Goal: Submit feedback/report problem: Provide input to the site owners about the experience or issues

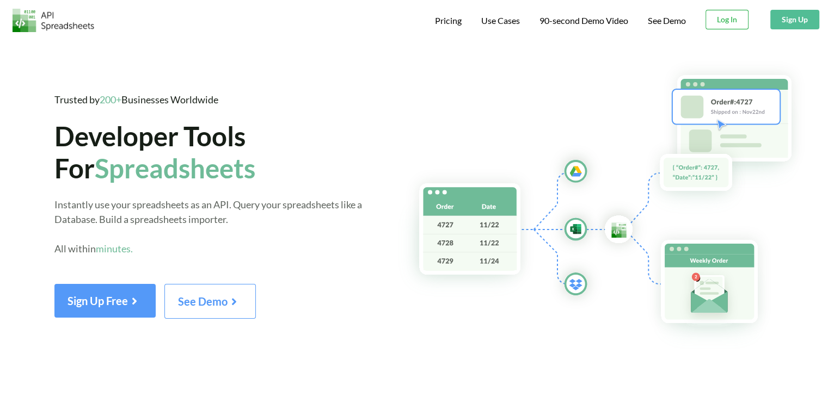
click at [721, 19] on button "Log In" at bounding box center [726, 20] width 43 height 20
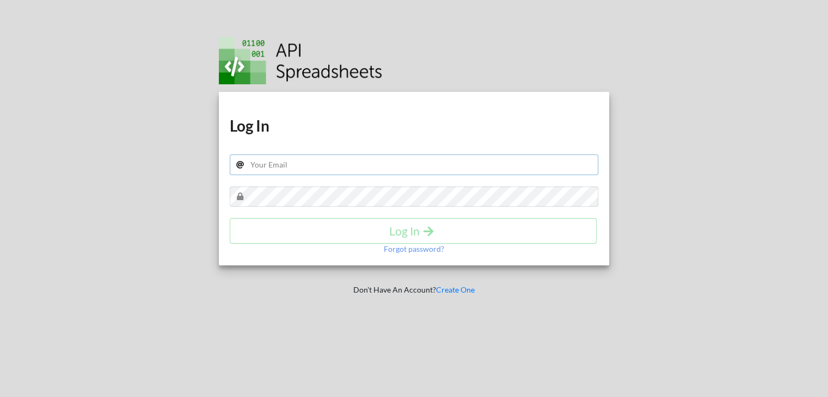
click at [274, 166] on input "text" at bounding box center [414, 165] width 369 height 21
click at [4, 99] on div at bounding box center [97, 198] width 211 height 397
click at [318, 168] on input "text" at bounding box center [414, 165] width 369 height 21
paste input "meebank.api@gmail.com"
type input "meebank.api@gmail.com"
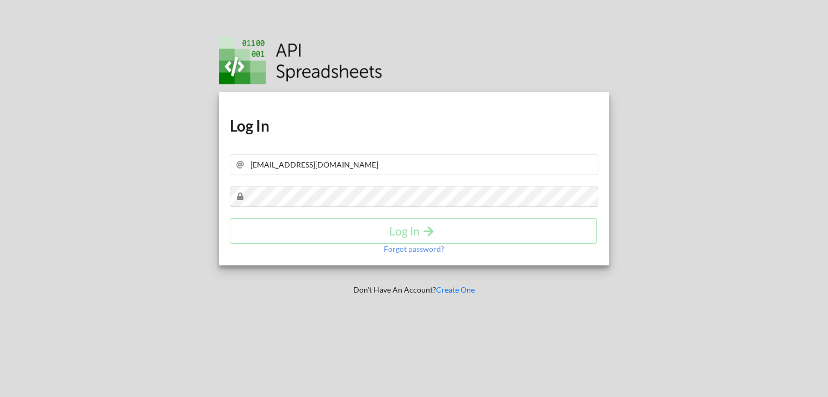
click at [98, 103] on div at bounding box center [97, 198] width 211 height 397
click at [317, 230] on h4 "Log In" at bounding box center [413, 231] width 344 height 14
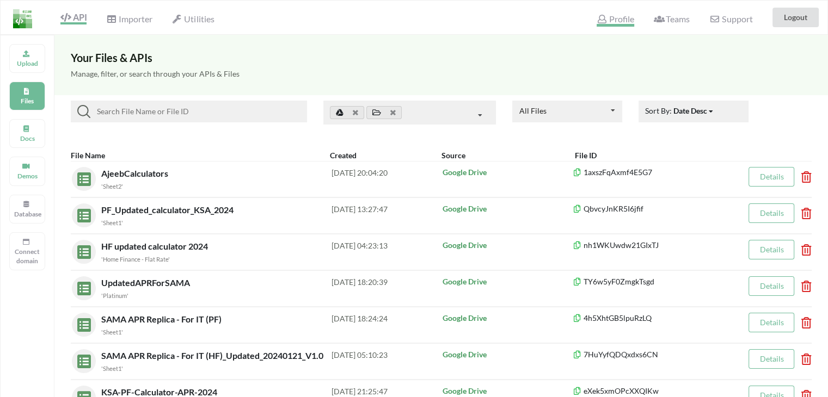
click at [609, 22] on span "Profile" at bounding box center [615, 20] width 37 height 13
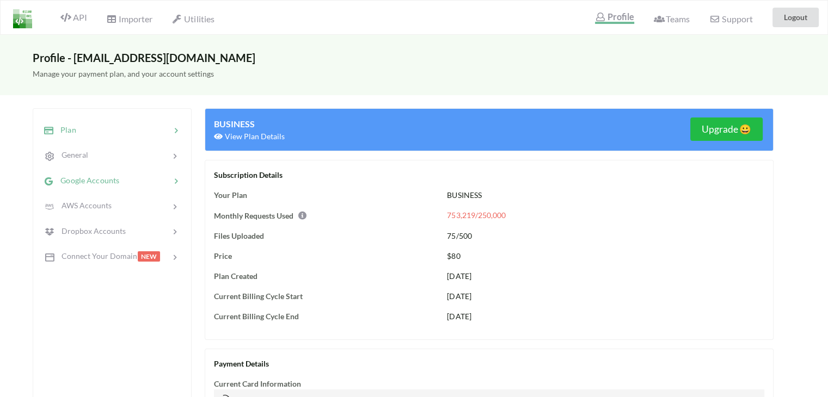
click at [86, 179] on span "Google Accounts" at bounding box center [86, 180] width 65 height 9
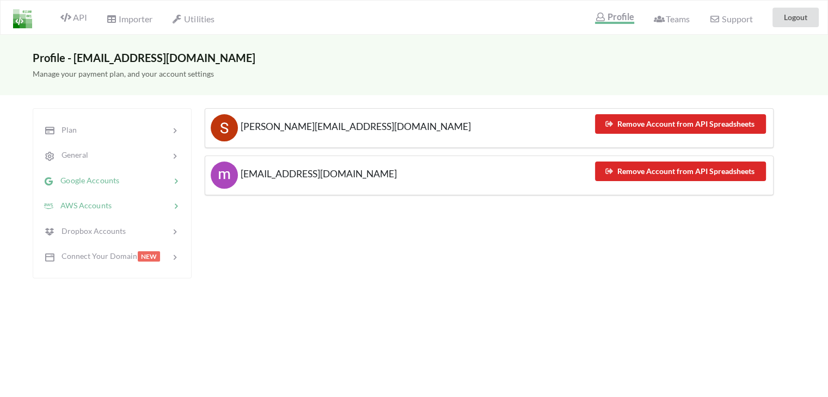
click at [76, 206] on span "AWS Accounts" at bounding box center [83, 205] width 58 height 9
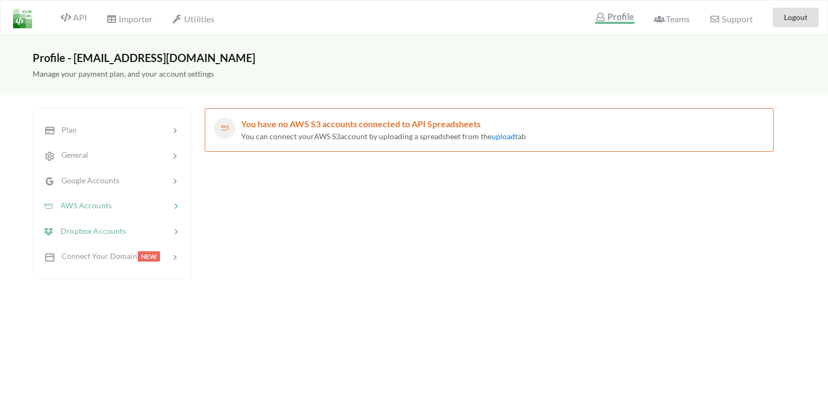
click at [70, 231] on span "Dropbox Accounts" at bounding box center [90, 230] width 72 height 9
click at [104, 252] on span "Connect Your Domain" at bounding box center [96, 255] width 84 height 9
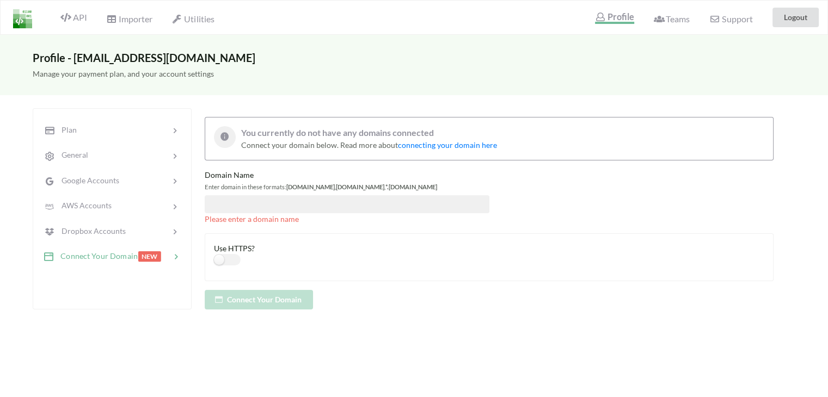
click at [242, 203] on input at bounding box center [347, 204] width 285 height 18
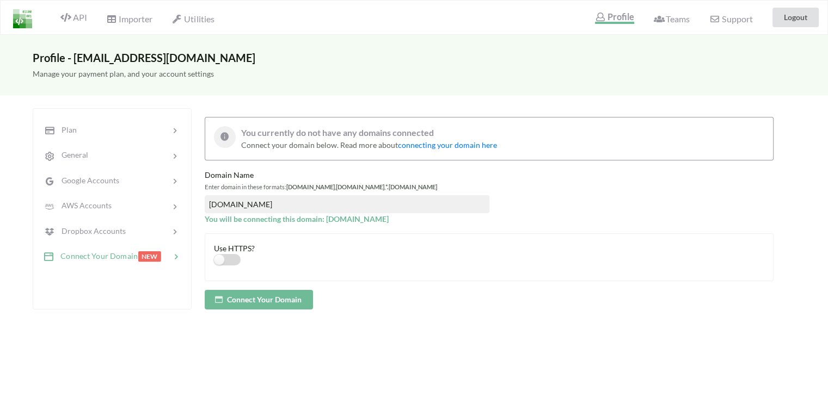
type input "meem.com.sa"
click at [229, 263] on label at bounding box center [227, 259] width 27 height 11
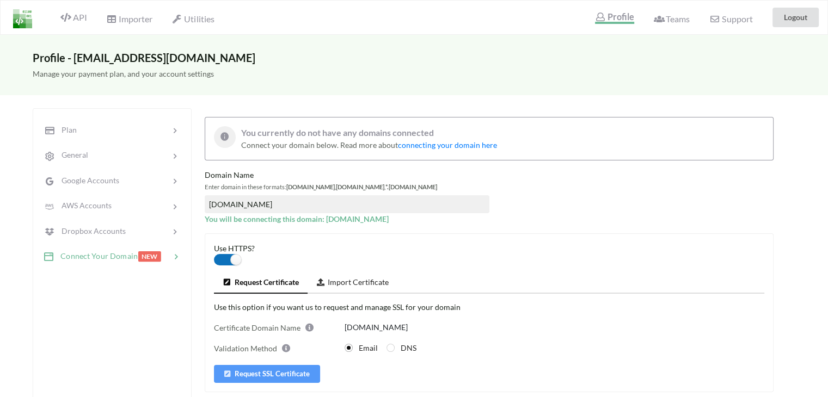
click at [231, 256] on label at bounding box center [227, 259] width 27 height 11
checkbox input "false"
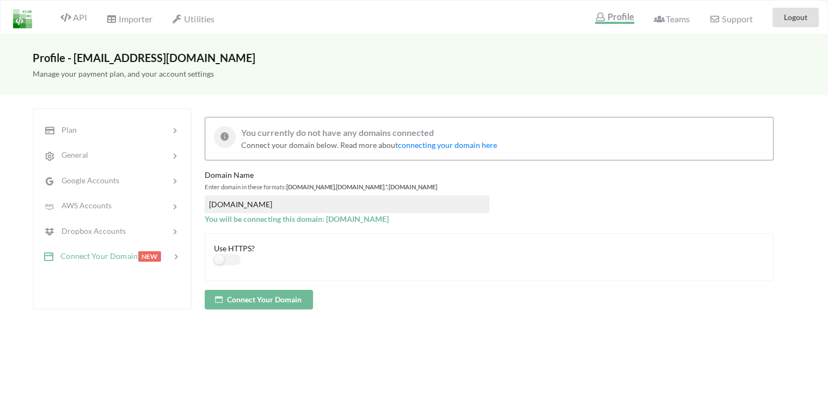
click at [237, 301] on button "Connect Your Domain" at bounding box center [259, 300] width 108 height 20
click at [96, 181] on span "Google Accounts" at bounding box center [86, 180] width 65 height 9
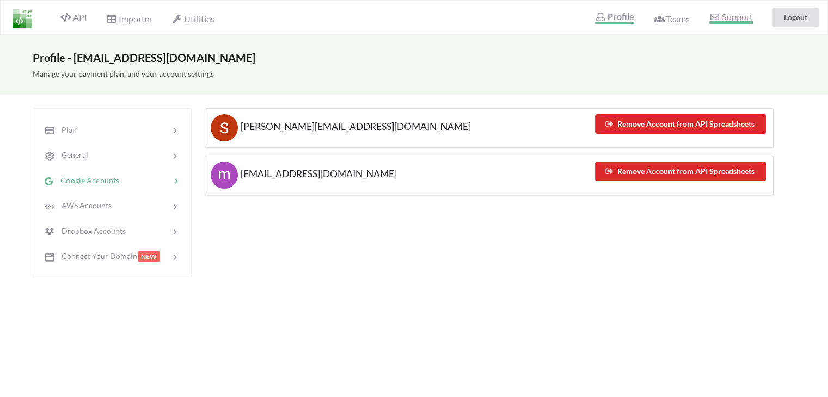
click at [728, 17] on span "Support" at bounding box center [730, 18] width 43 height 11
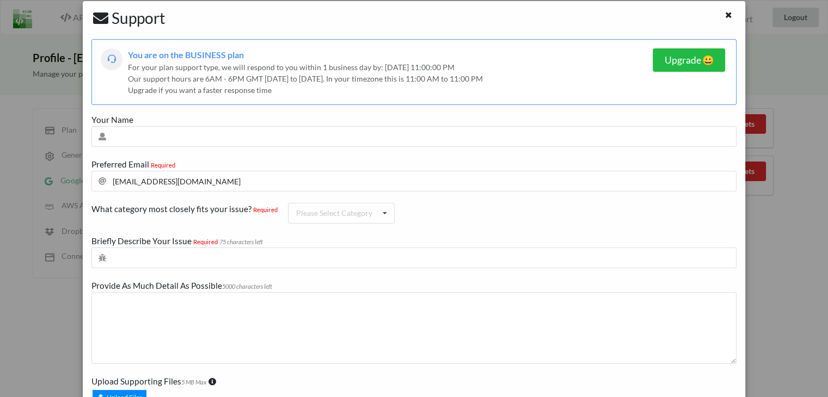
scroll to position [54, 0]
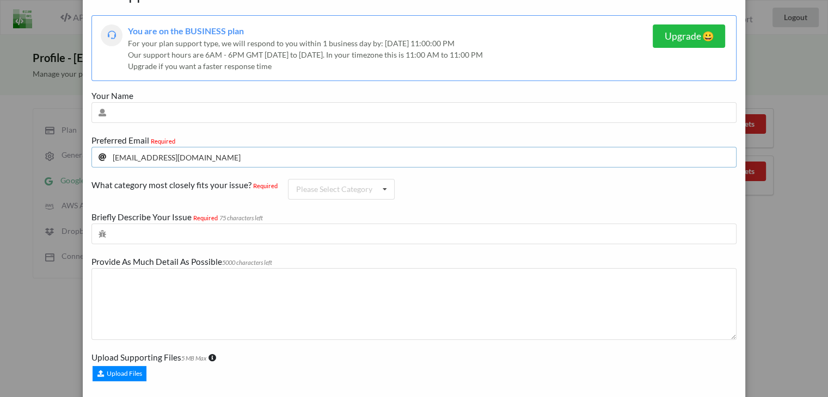
click at [212, 160] on input "[EMAIL_ADDRESS][DOMAIN_NAME]" at bounding box center [413, 157] width 645 height 21
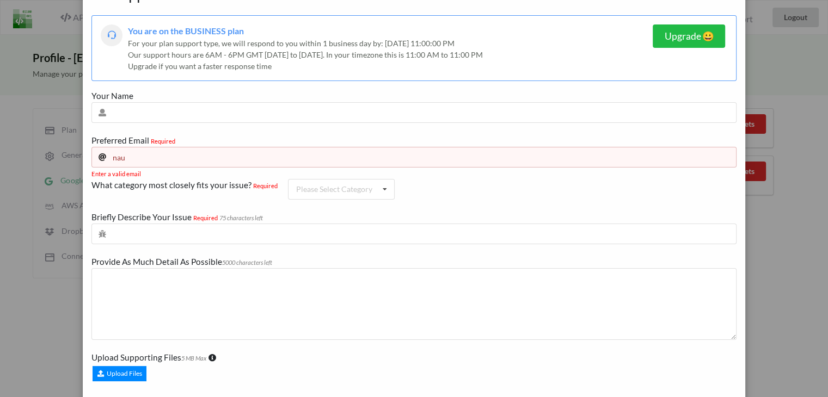
type input "nauman@wearespark.me"
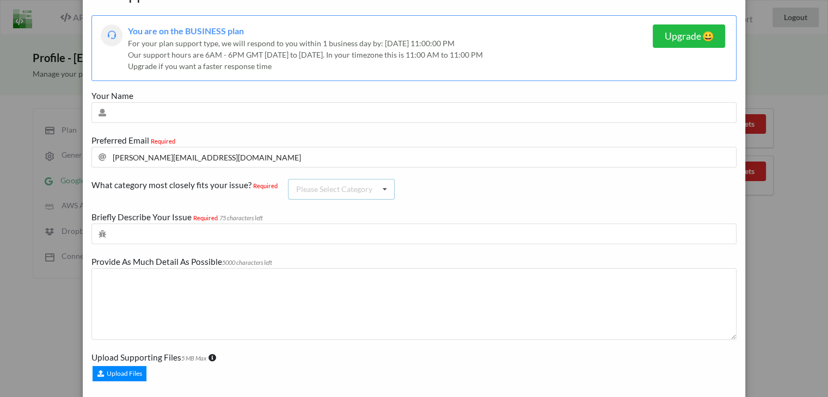
click at [316, 192] on div "Please Select Category" at bounding box center [334, 190] width 76 height 8
click at [321, 211] on div "API" at bounding box center [342, 209] width 106 height 20
click at [291, 234] on input "text" at bounding box center [413, 234] width 645 height 21
type input "not able to access api"
click at [185, 290] on textarea at bounding box center [413, 305] width 645 height 72
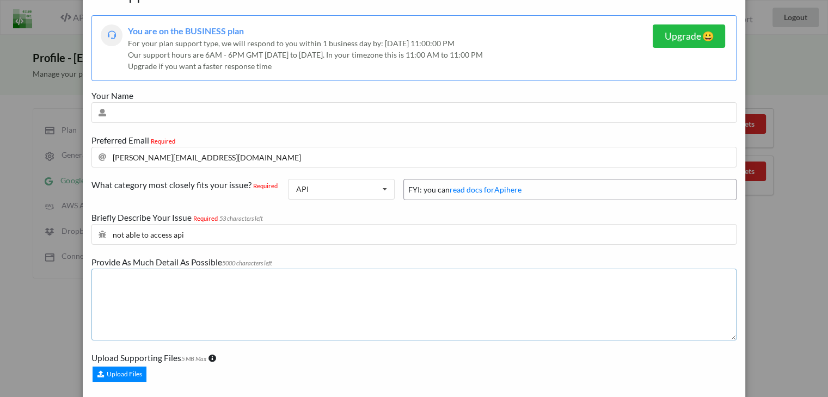
paste textarea "MEEM@@2021"
type textarea "MEEM@@2021"
type textarea "sheets not working and refereshing"
click at [137, 372] on div "Upload Files" at bounding box center [120, 374] width 54 height 15
click at [91, 352] on input "Upload Files" at bounding box center [91, 352] width 0 height 0
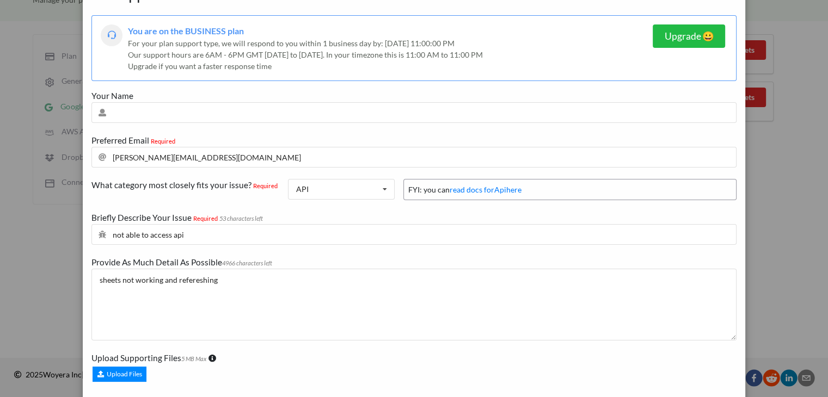
scroll to position [78, 0]
drag, startPoint x: 612, startPoint y: 310, endPoint x: 624, endPoint y: 356, distance: 47.9
click at [624, 353] on div "You are on the BUSINESS plan For your plan support type, we will respond to you…" at bounding box center [413, 230] width 645 height 430
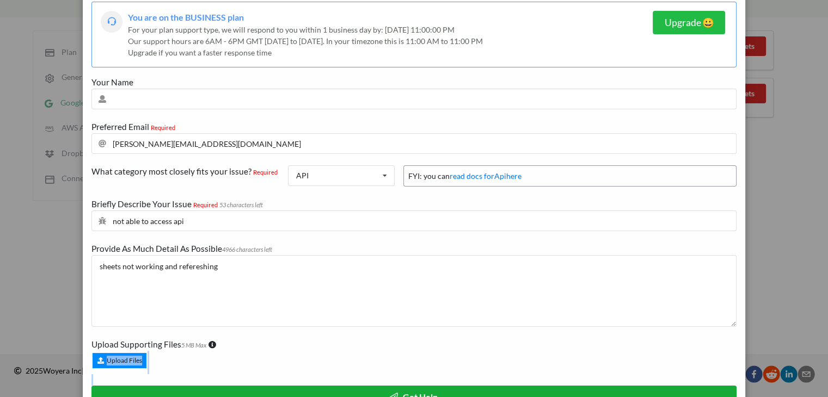
drag, startPoint x: 622, startPoint y: 370, endPoint x: 627, endPoint y: 390, distance: 20.9
click at [627, 390] on div "You are on the BUSINESS plan For your plan support type, we will respond to you…" at bounding box center [413, 217] width 645 height 430
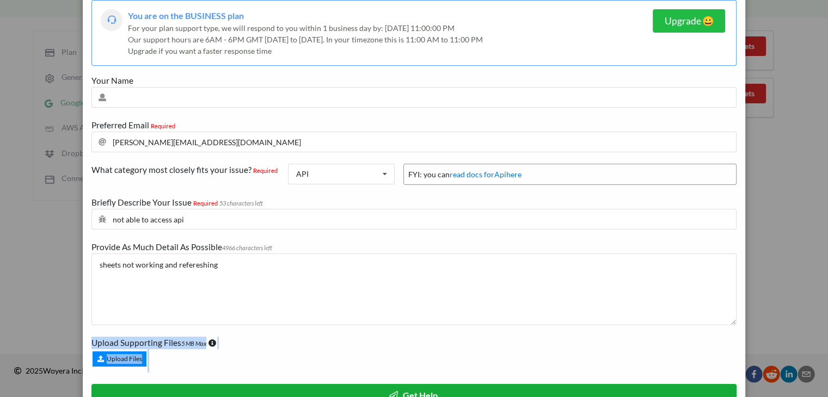
drag, startPoint x: 567, startPoint y: 360, endPoint x: 572, endPoint y: 386, distance: 26.6
click at [577, 386] on div "You are on the BUSINESS plan For your plan support type, we will respond to you…" at bounding box center [413, 215] width 645 height 430
click at [567, 387] on button "Get Help" at bounding box center [413, 395] width 645 height 22
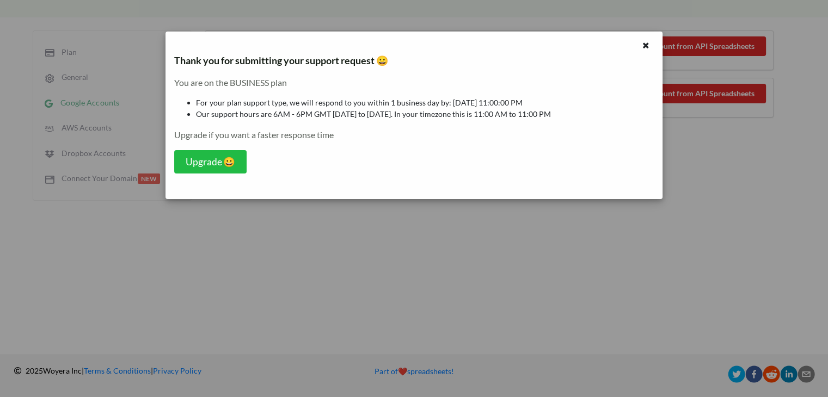
click at [363, 287] on div "Thank you for submitting your support request 😀 You are on the BUSINESS plan Fo…" at bounding box center [414, 198] width 828 height 397
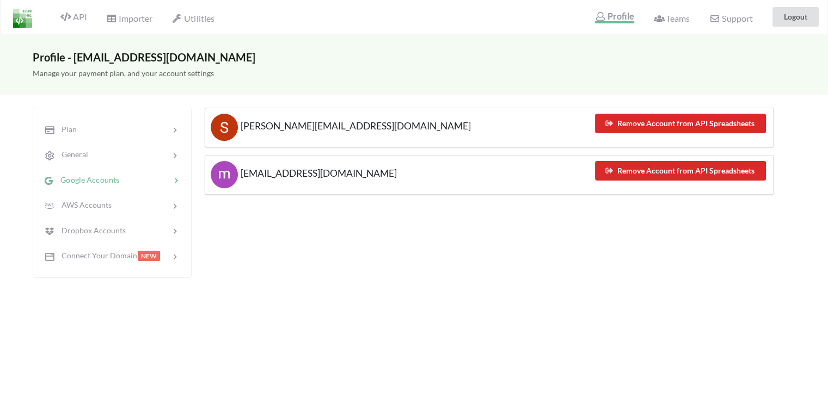
scroll to position [0, 0]
click at [107, 258] on div "Connect Your Domain" at bounding box center [90, 256] width 95 height 13
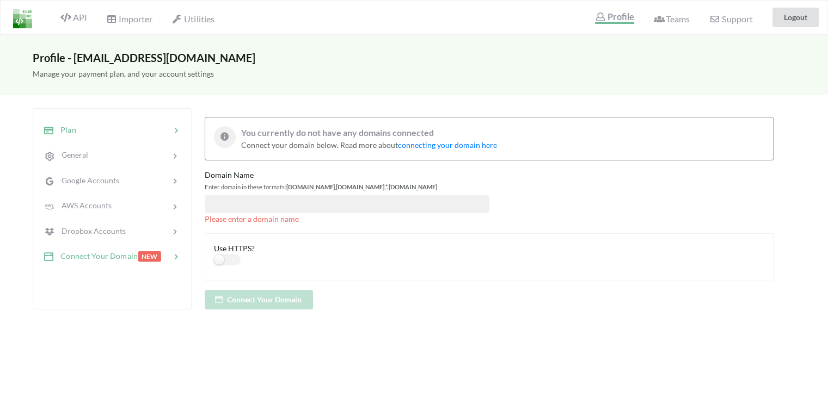
click at [71, 126] on span "Plan" at bounding box center [65, 129] width 22 height 9
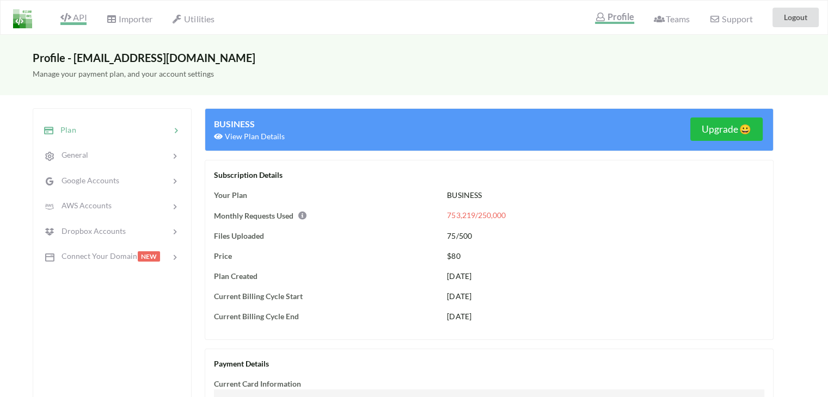
click at [83, 14] on span "API" at bounding box center [73, 18] width 26 height 13
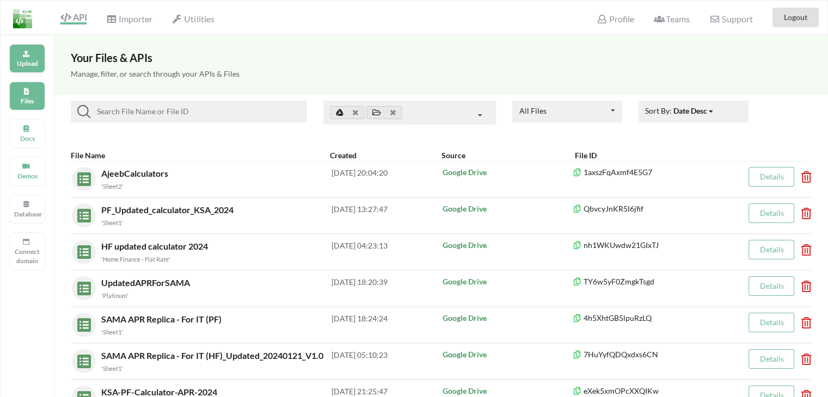
click at [24, 59] on p "Upload" at bounding box center [27, 63] width 26 height 9
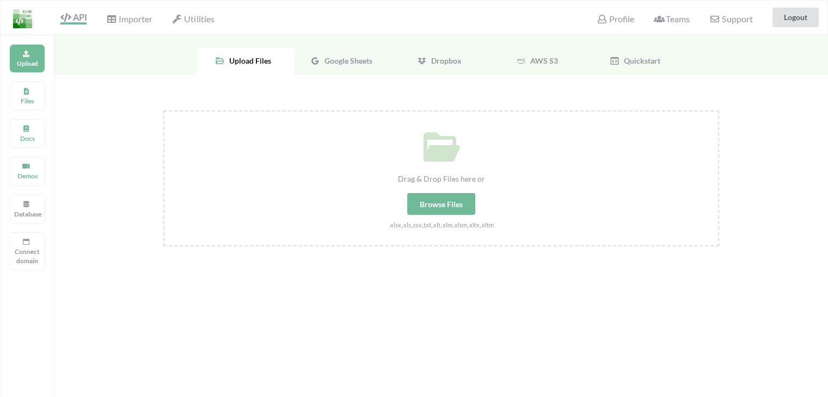
click at [335, 59] on span "Google Sheets" at bounding box center [346, 60] width 52 height 9
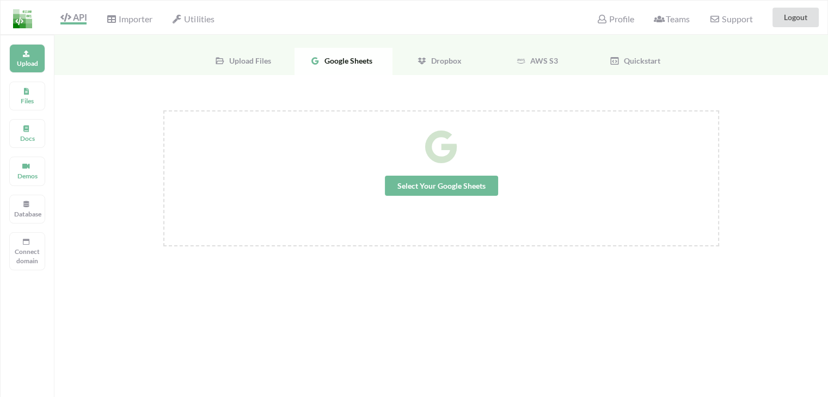
click at [427, 179] on span "Select Your Google Sheets" at bounding box center [441, 186] width 113 height 20
click at [431, 188] on span "Select Your Google Sheets" at bounding box center [441, 186] width 113 height 20
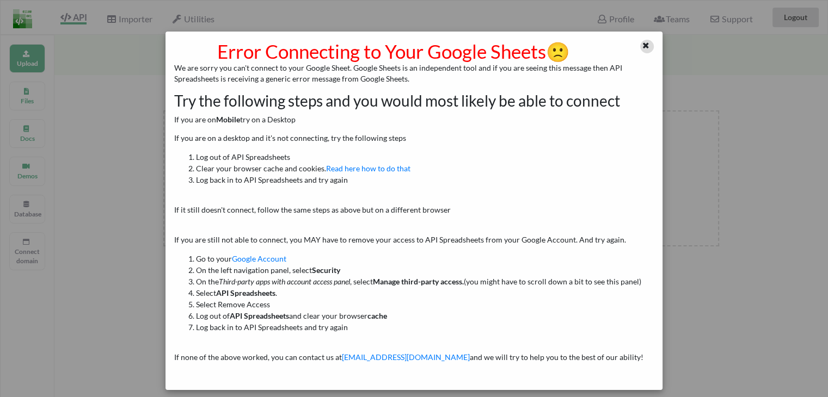
click at [644, 50] on div at bounding box center [647, 47] width 14 height 14
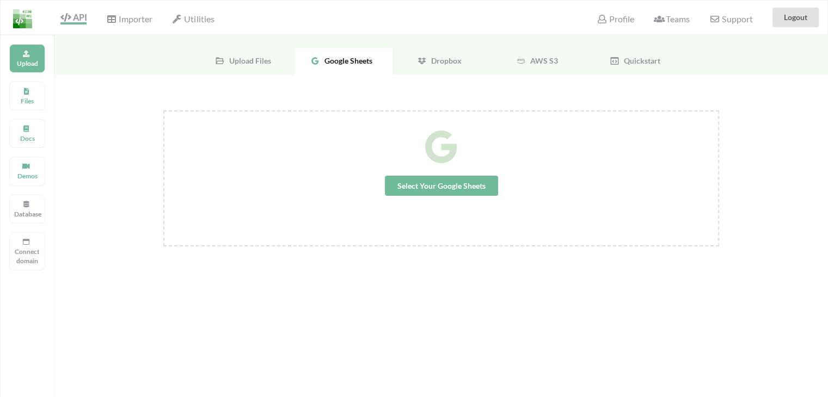
click at [453, 185] on span "Select Your Google Sheets" at bounding box center [441, 186] width 113 height 20
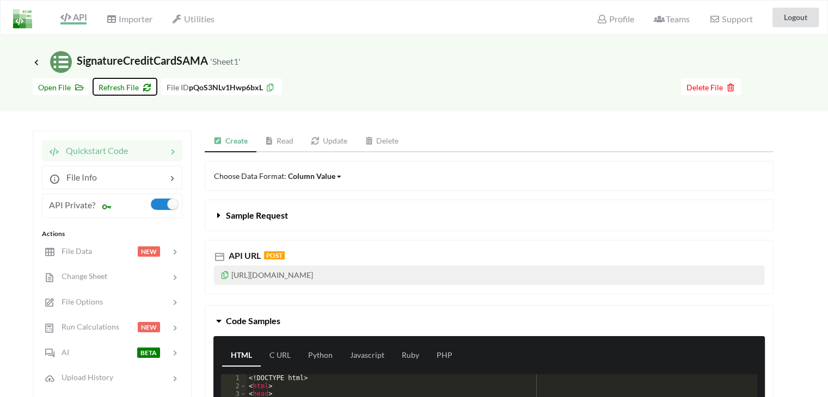
click at [124, 90] on span "Refresh File" at bounding box center [125, 87] width 53 height 9
click at [36, 60] on icon at bounding box center [37, 62] width 10 height 9
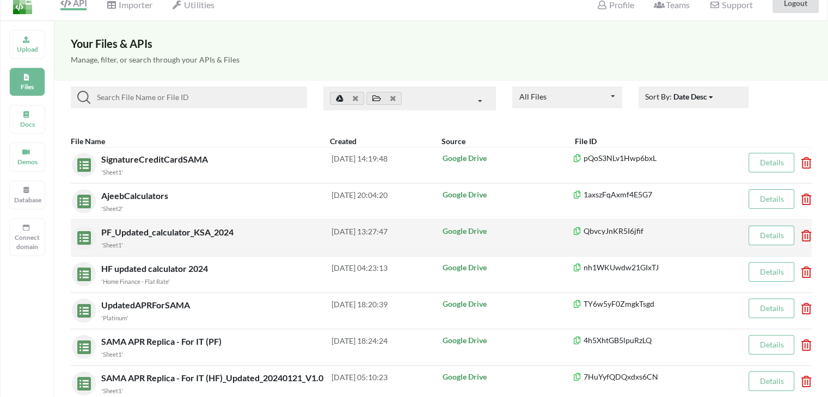
scroll to position [109, 0]
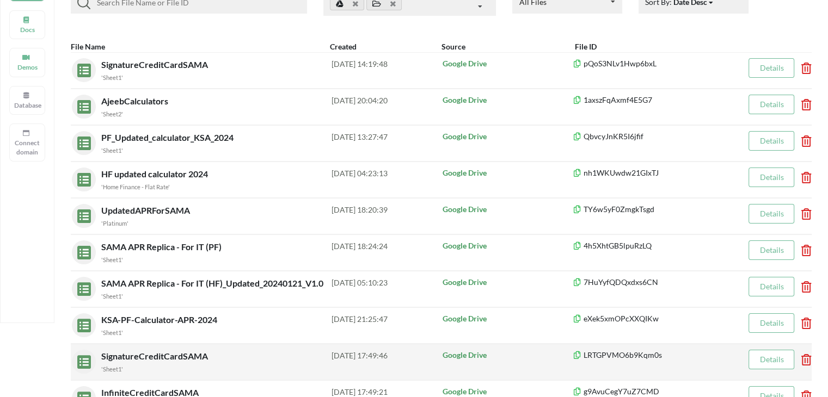
click at [153, 354] on span "SignatureCreditCardSAMA" at bounding box center [155, 356] width 109 height 10
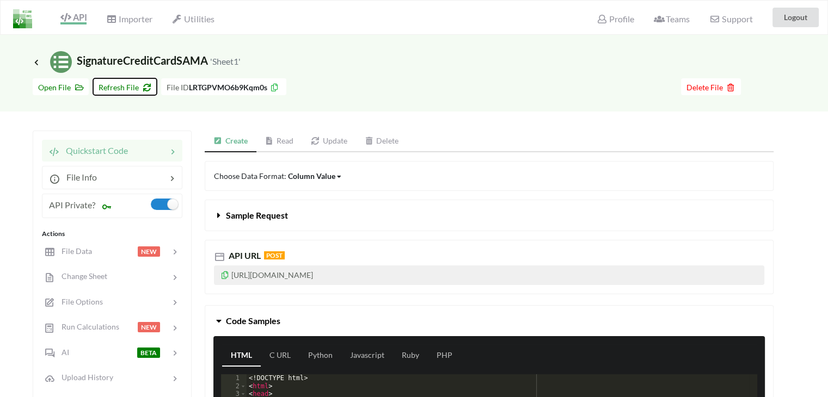
click at [115, 88] on span "Refresh File" at bounding box center [125, 87] width 53 height 9
click at [60, 90] on span "Open File" at bounding box center [60, 87] width 45 height 9
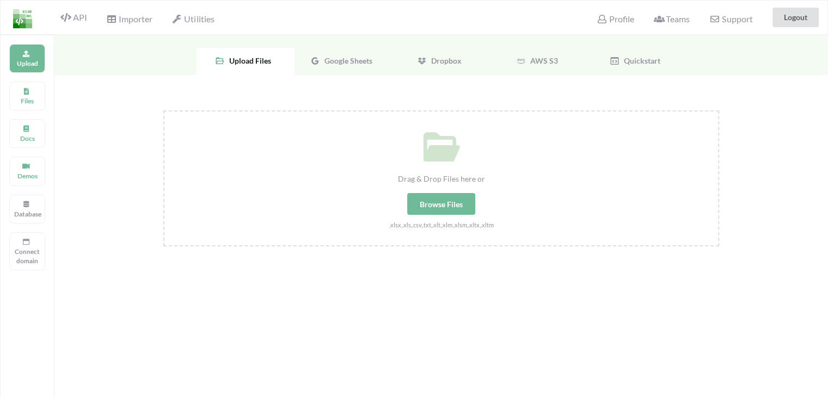
click at [341, 59] on span "Google Sheets" at bounding box center [346, 60] width 52 height 9
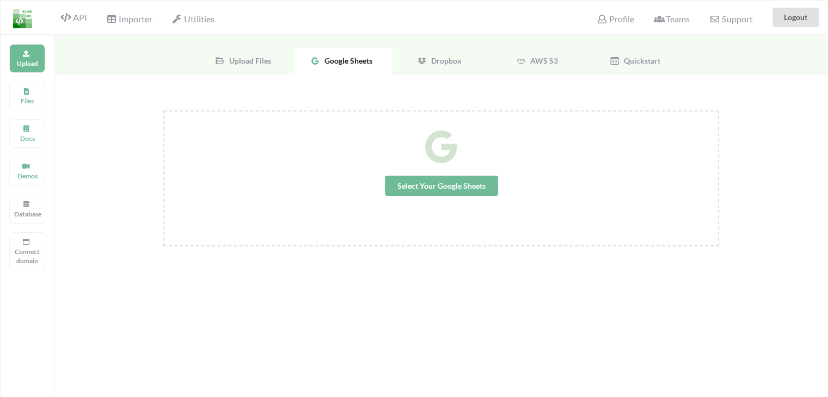
click at [408, 183] on span "Select Your Google Sheets" at bounding box center [441, 186] width 113 height 20
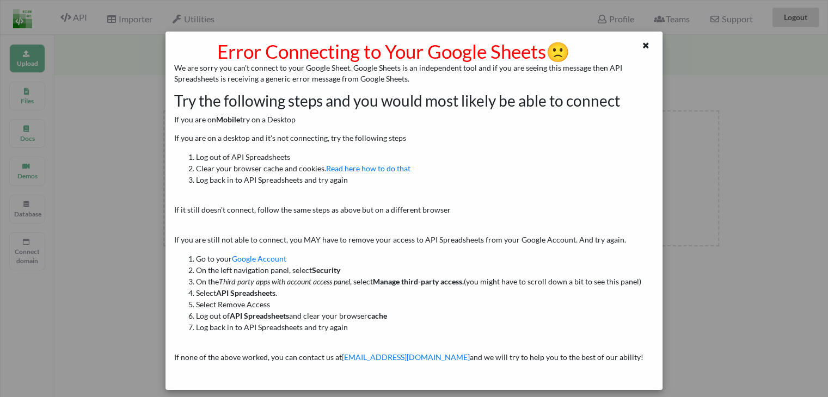
click at [159, 168] on div "Error Connecting to Your Google Sheets 🙁 We are sorry you can't connect to your…" at bounding box center [414, 198] width 828 height 397
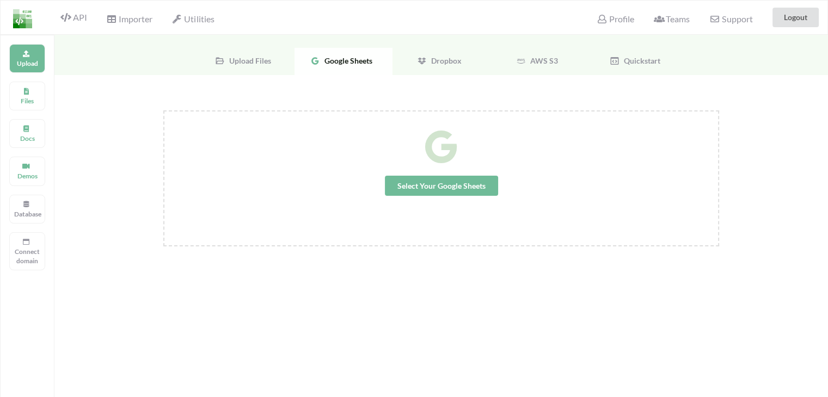
click at [71, 11] on div "API" at bounding box center [69, 17] width 49 height 21
click at [71, 17] on span "API" at bounding box center [73, 18] width 26 height 13
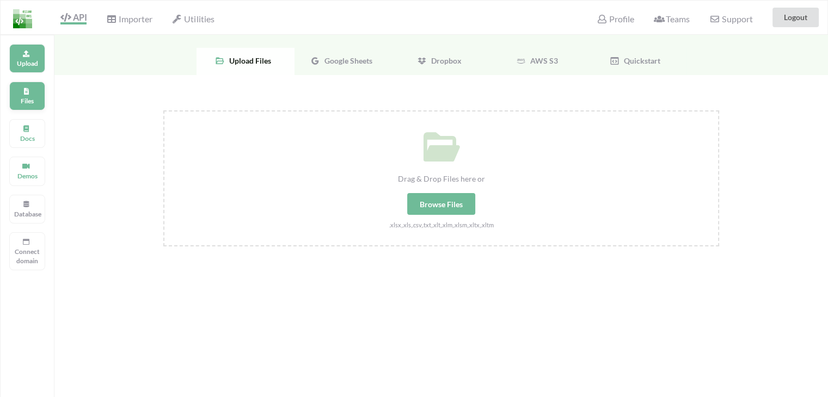
click at [28, 96] on p "Files" at bounding box center [27, 100] width 26 height 9
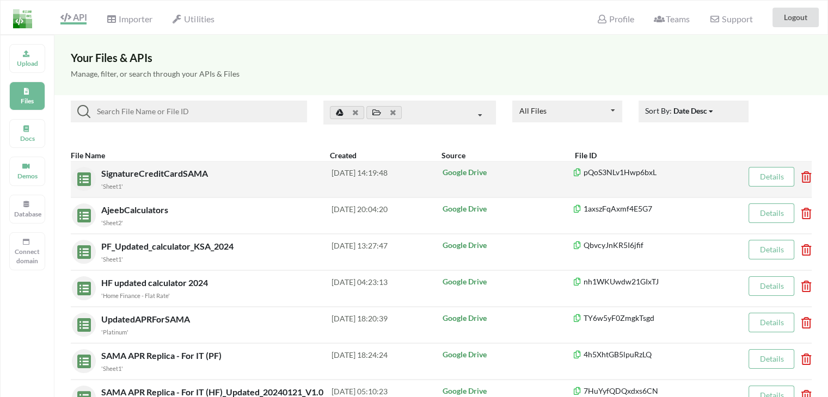
click at [804, 176] on icon at bounding box center [802, 173] width 3 height 4
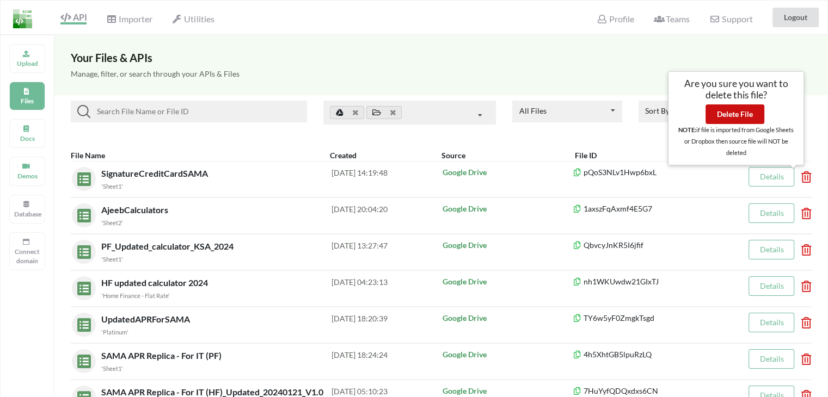
click at [734, 112] on button "Delete File" at bounding box center [734, 115] width 59 height 20
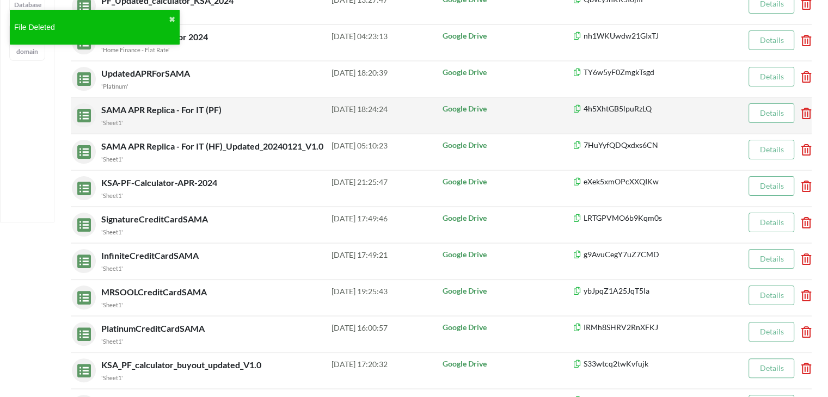
scroll to position [218, 0]
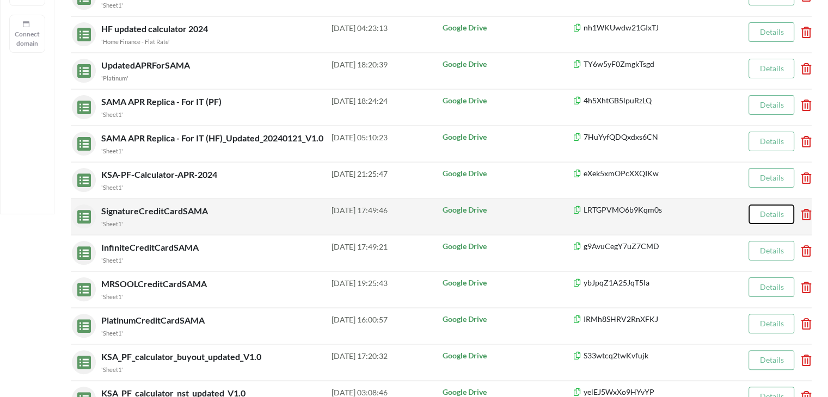
click at [769, 218] on button "Details" at bounding box center [771, 215] width 46 height 20
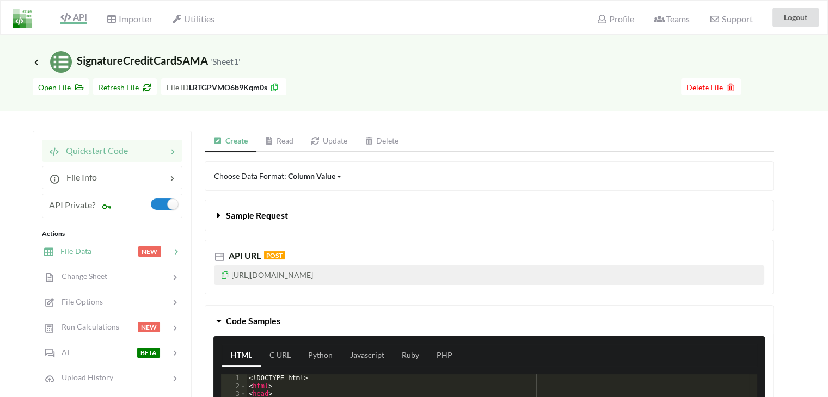
click at [83, 249] on span "File Data" at bounding box center [73, 251] width 38 height 9
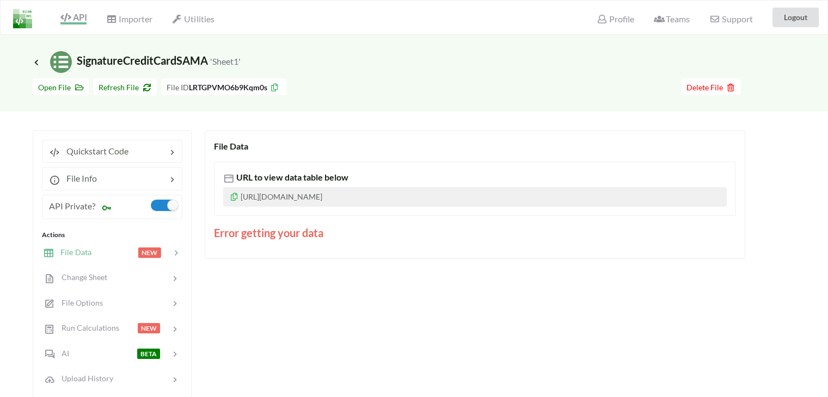
click at [83, 249] on span "File Data" at bounding box center [73, 252] width 38 height 9
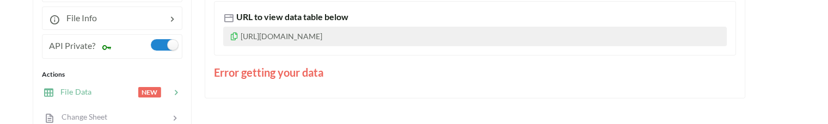
scroll to position [163, 0]
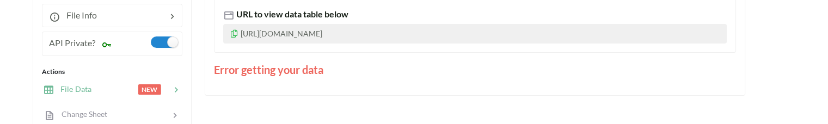
click at [91, 85] on div at bounding box center [114, 89] width 46 height 13
click at [80, 88] on span "File Data" at bounding box center [73, 88] width 38 height 9
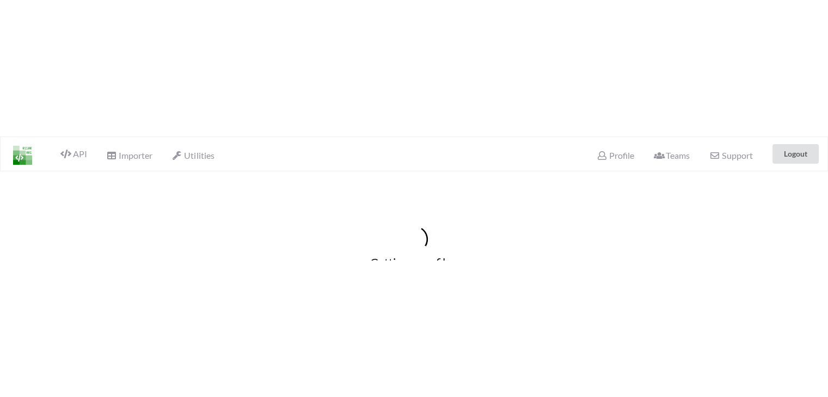
scroll to position [163, 0]
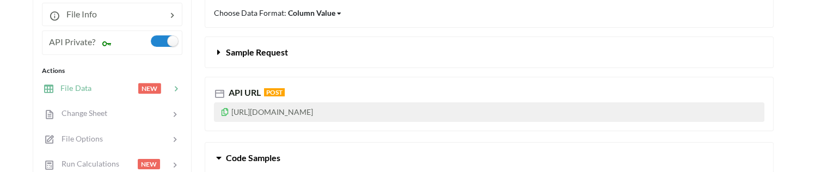
click at [81, 86] on span "File Data" at bounding box center [73, 87] width 38 height 9
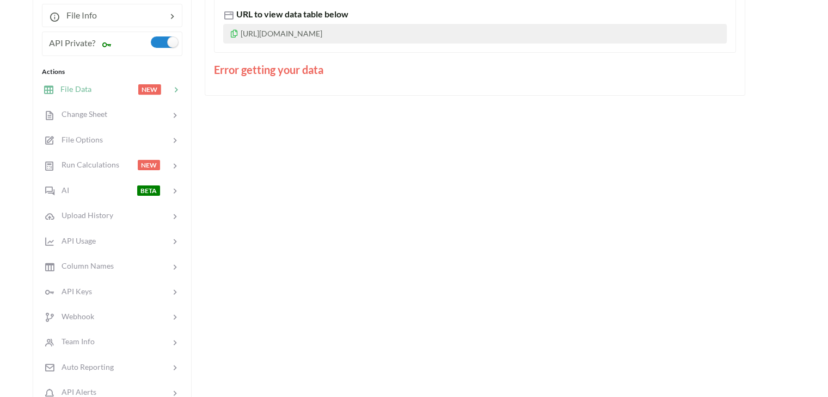
scroll to position [0, 0]
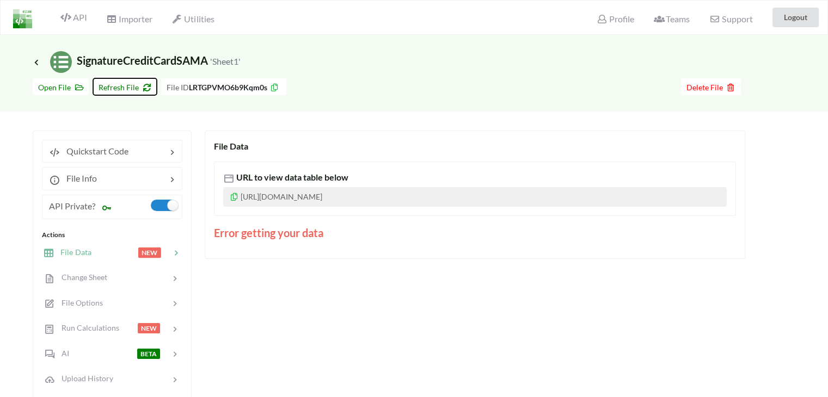
click at [142, 89] on icon at bounding box center [144, 86] width 9 height 8
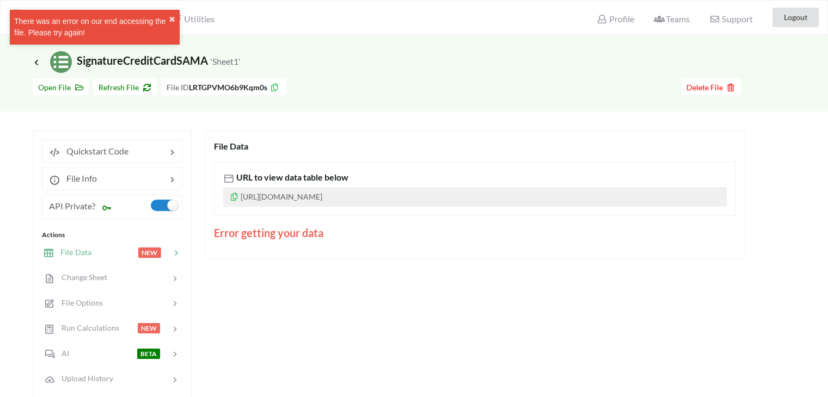
click at [566, 83] on div at bounding box center [483, 86] width 395 height 17
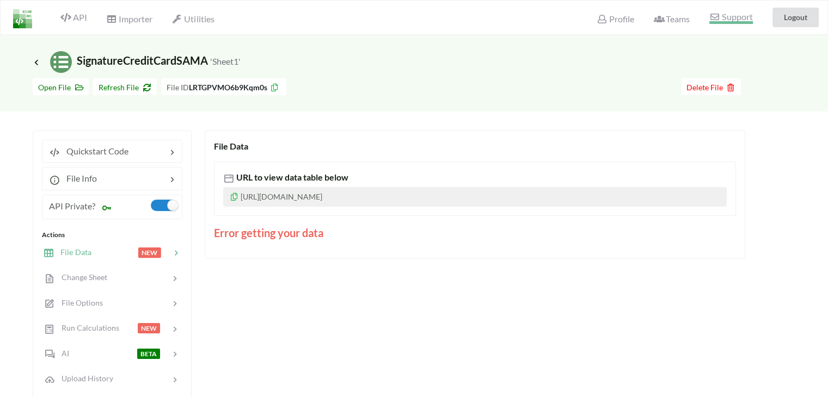
click at [722, 20] on span "Support" at bounding box center [730, 18] width 43 height 11
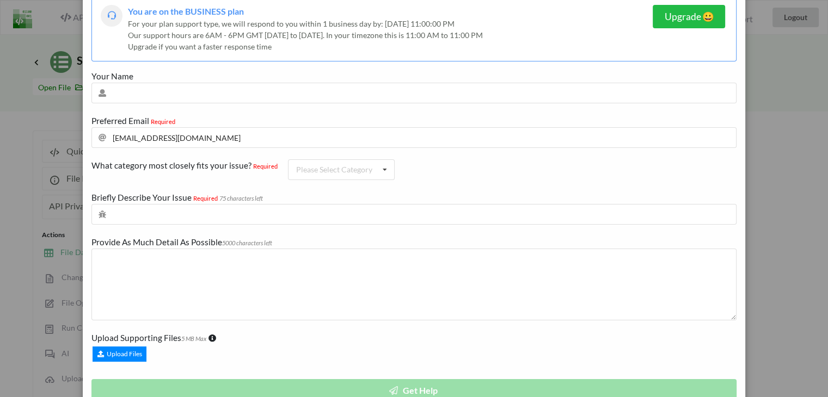
scroll to position [55, 0]
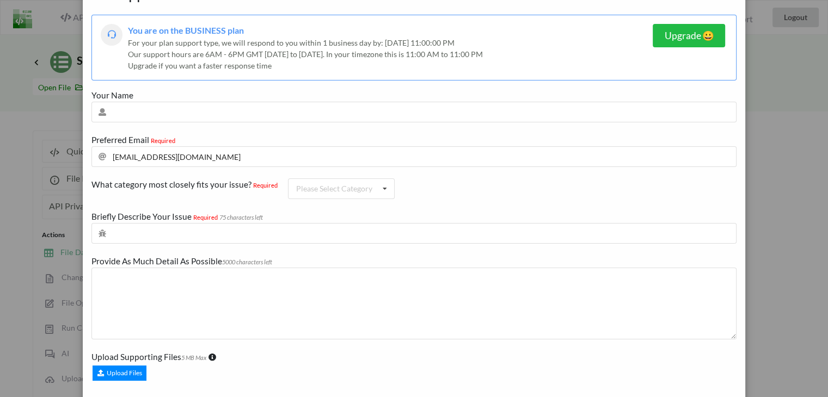
click at [768, 124] on div "Support You are on the BUSINESS plan For your plan support type, we will respon…" at bounding box center [414, 198] width 828 height 397
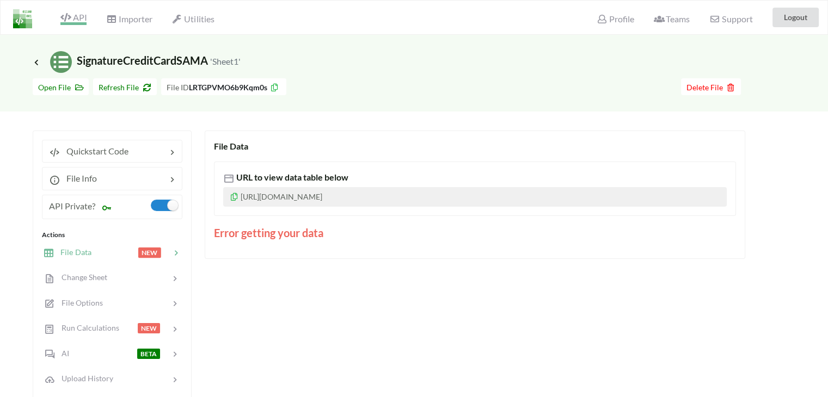
click at [75, 17] on span "API" at bounding box center [73, 18] width 26 height 13
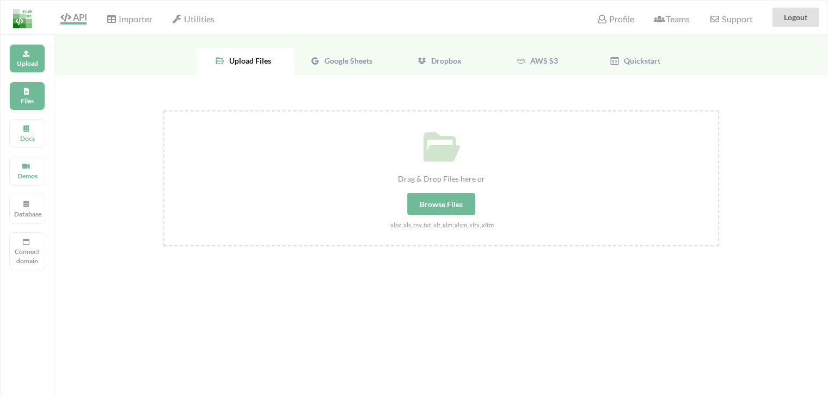
click at [28, 96] on p "Files" at bounding box center [27, 100] width 26 height 9
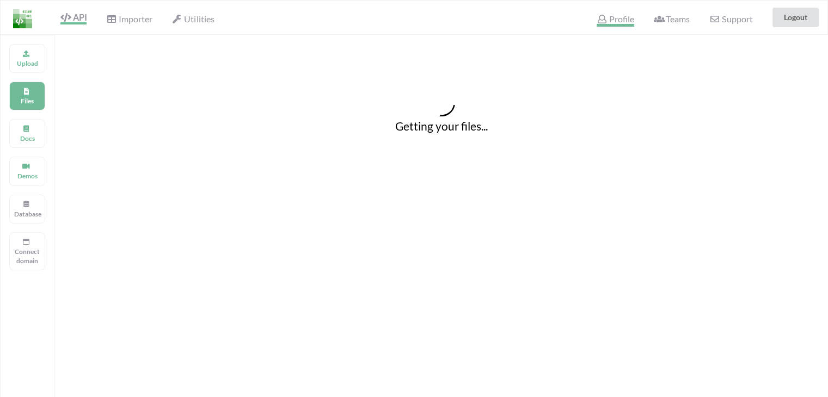
click at [614, 16] on span "Profile" at bounding box center [615, 20] width 37 height 13
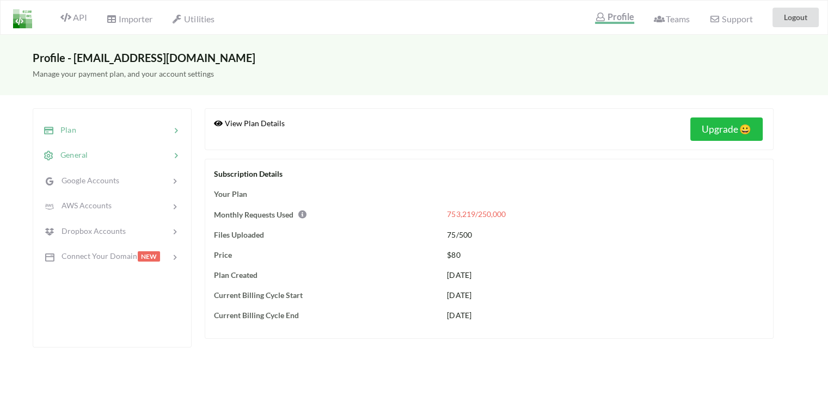
click at [89, 124] on div at bounding box center [129, 155] width 83 height 13
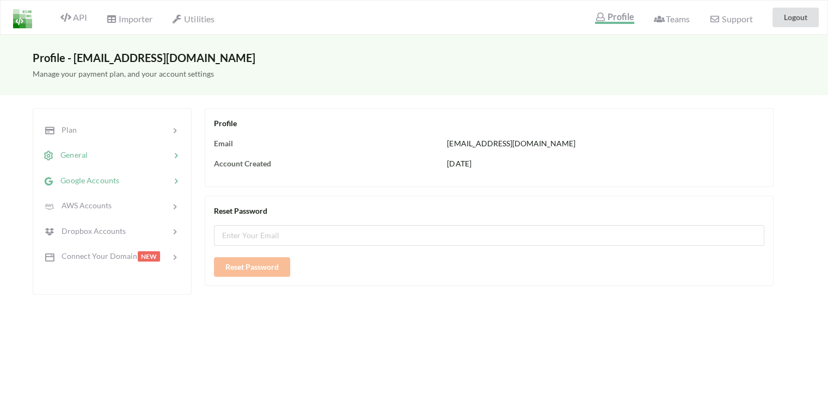
click at [103, 124] on span "Google Accounts" at bounding box center [86, 180] width 65 height 9
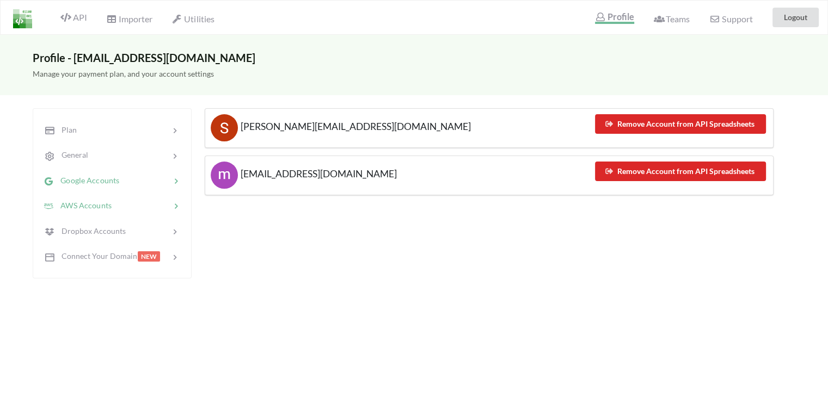
click at [99, 124] on span "AWS Accounts" at bounding box center [83, 205] width 58 height 9
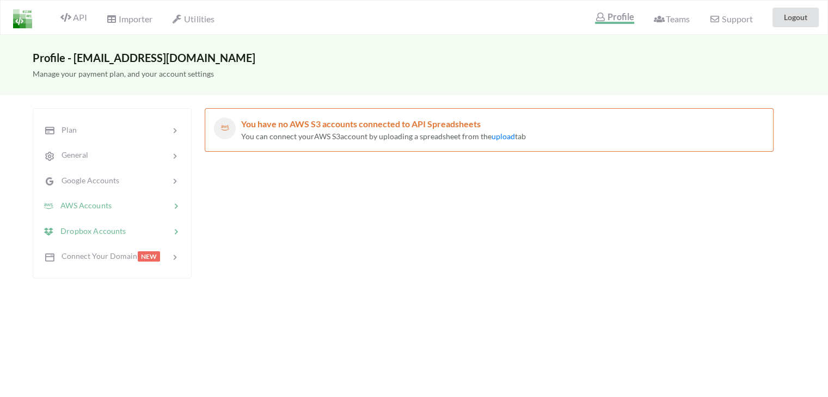
click at [89, 124] on span "Dropbox Accounts" at bounding box center [90, 230] width 72 height 9
click at [78, 124] on span "Connect Your Domain" at bounding box center [96, 255] width 84 height 9
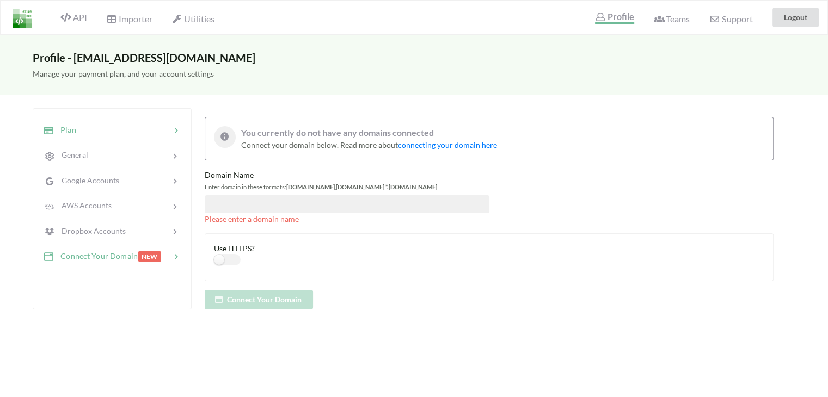
click at [87, 124] on div at bounding box center [123, 130] width 94 height 13
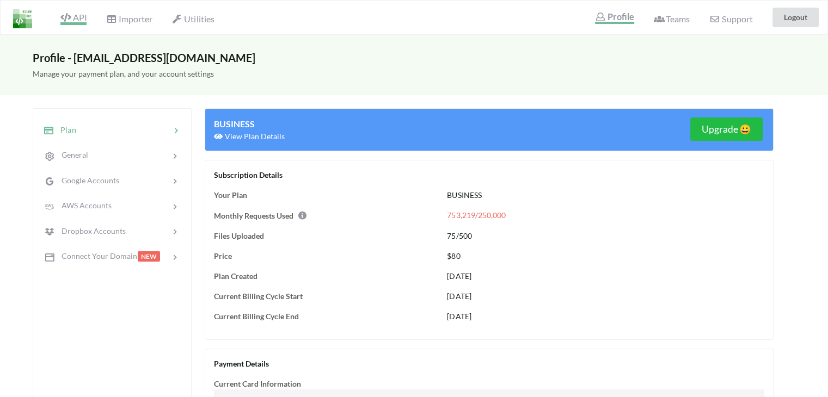
click at [73, 14] on span "API" at bounding box center [73, 18] width 26 height 13
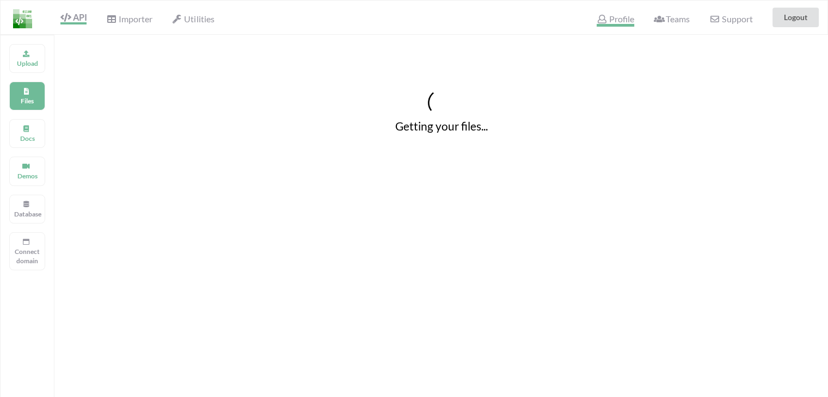
click at [619, 20] on span "Profile" at bounding box center [615, 20] width 37 height 13
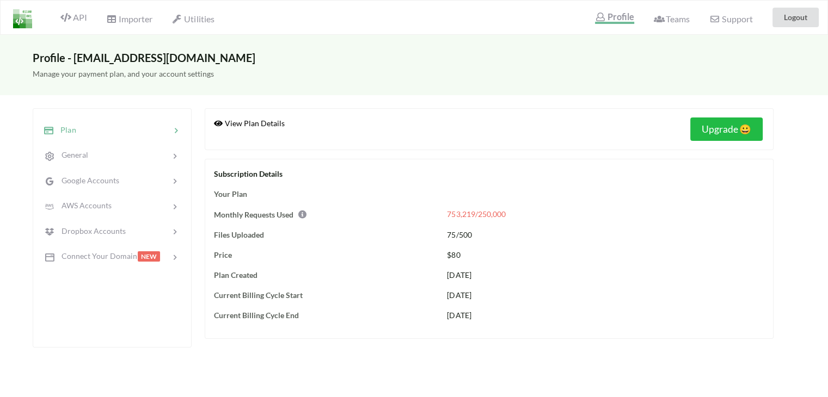
click at [268, 124] on span "View Plan Details" at bounding box center [249, 123] width 71 height 9
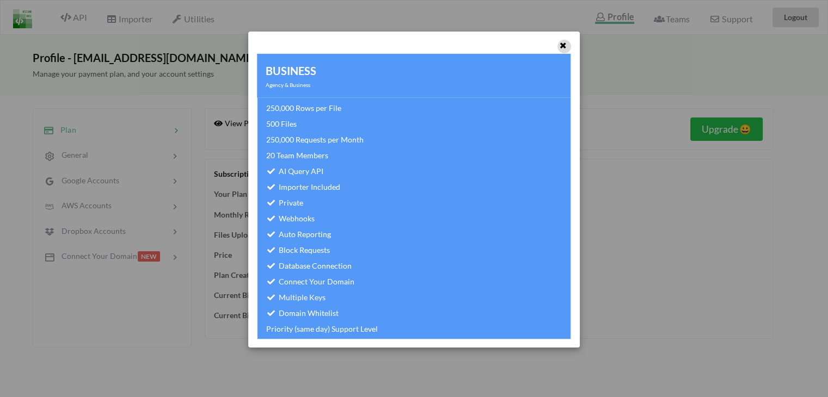
click at [566, 44] on icon at bounding box center [563, 44] width 9 height 8
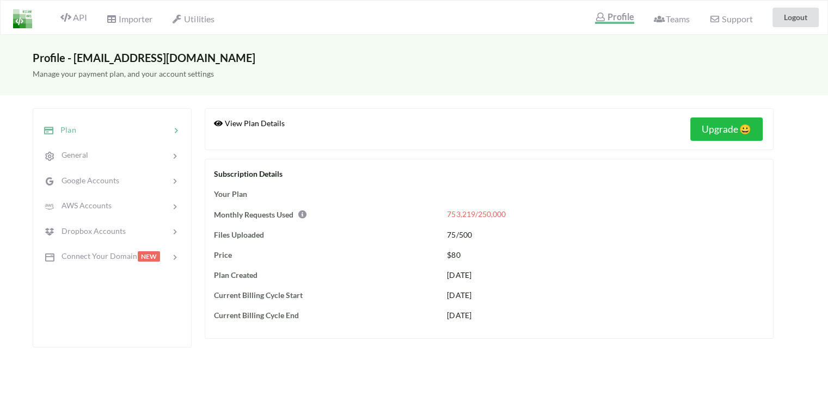
click at [75, 124] on span "Plan" at bounding box center [65, 129] width 22 height 9
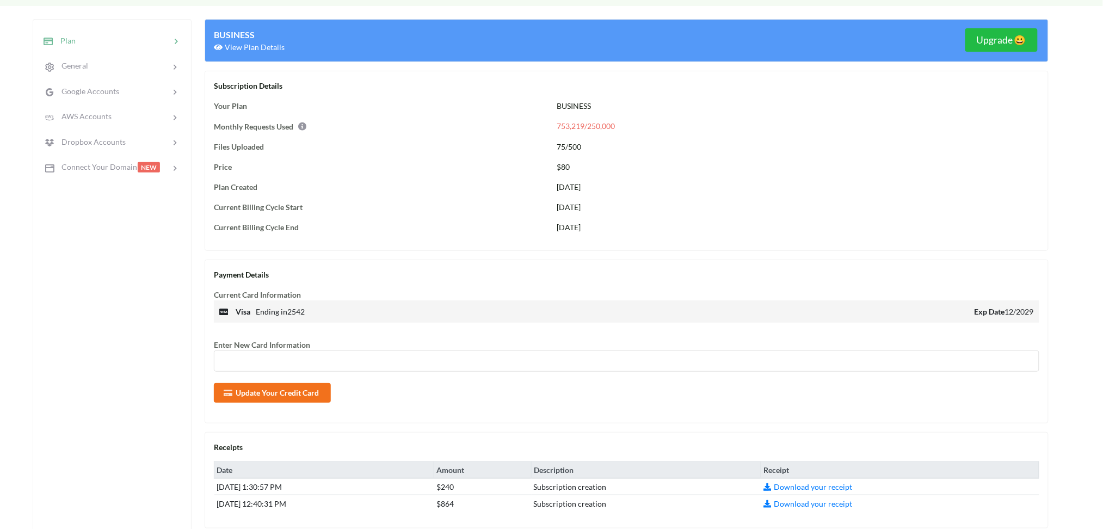
scroll to position [82, 0]
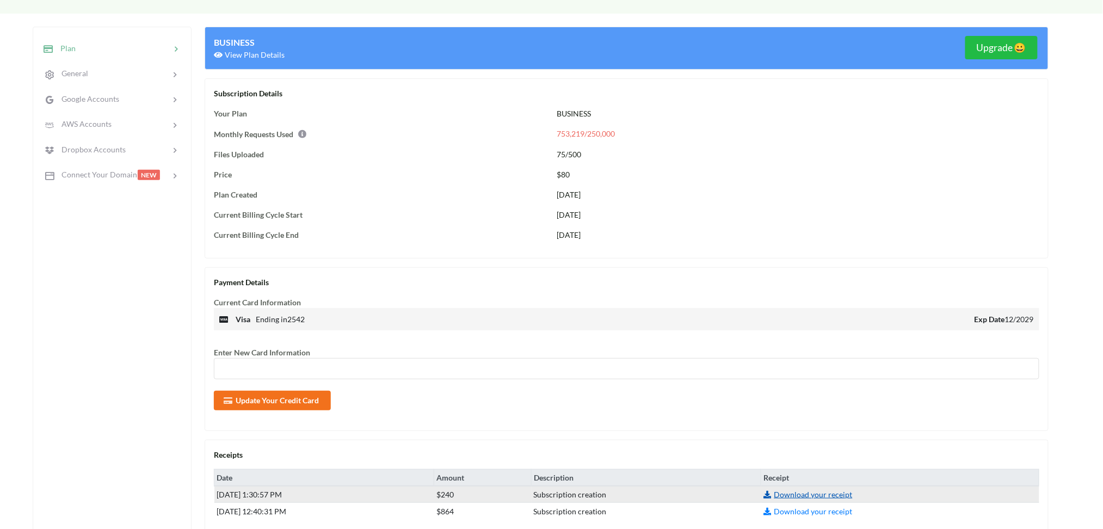
click at [817, 124] on link "Download your receipt" at bounding box center [808, 494] width 89 height 9
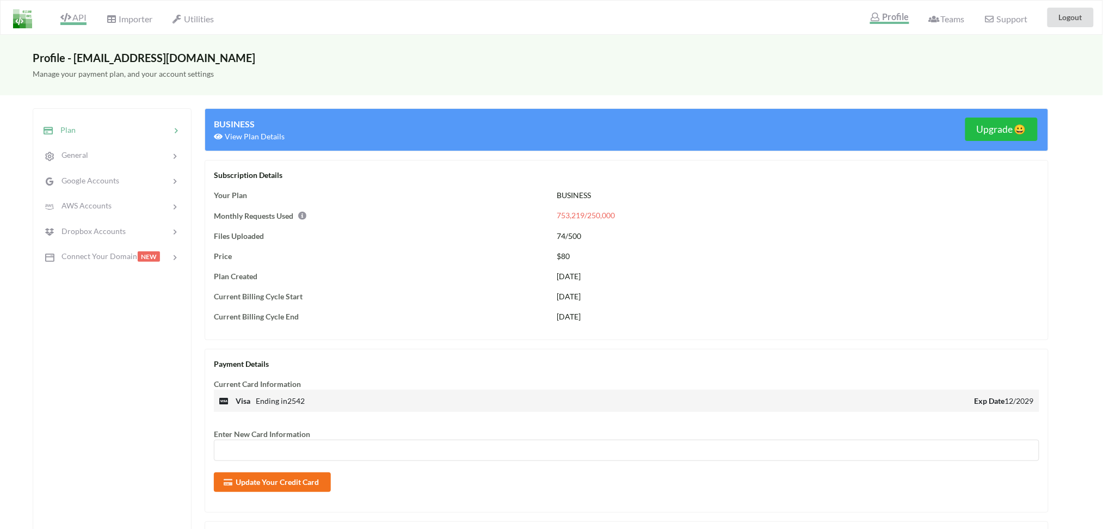
click at [76, 16] on span "API" at bounding box center [73, 18] width 26 height 13
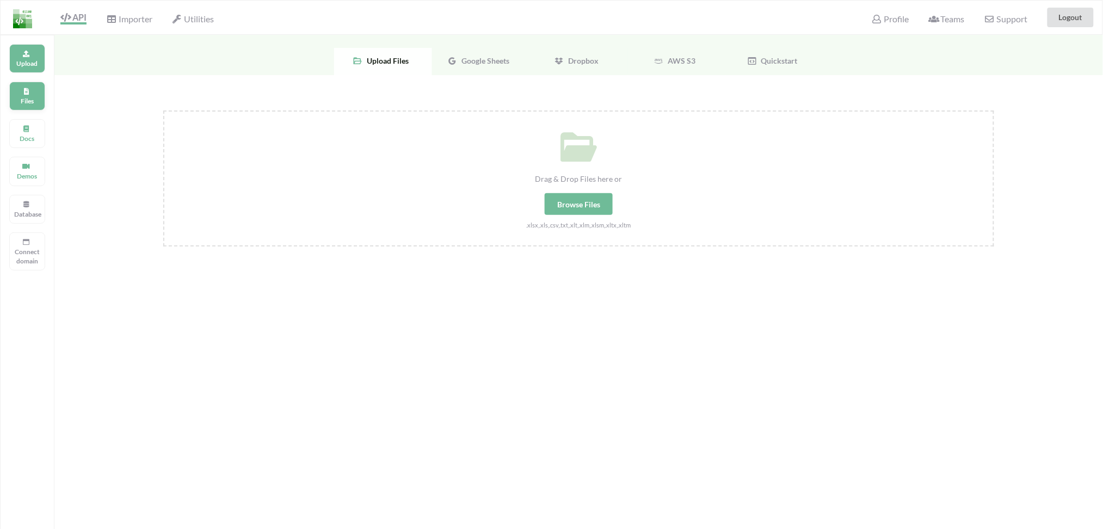
click at [21, 87] on div "Files" at bounding box center [27, 96] width 36 height 29
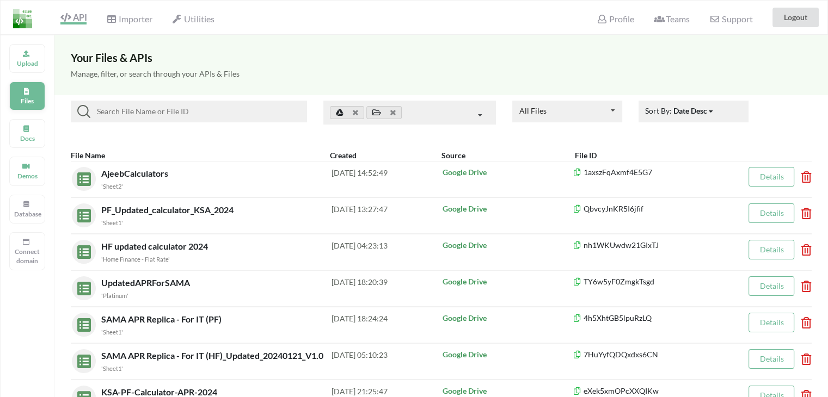
click at [26, 90] on icon at bounding box center [26, 90] width 8 height 7
click at [28, 99] on p "Files" at bounding box center [27, 100] width 26 height 9
click at [78, 17] on span "API" at bounding box center [73, 18] width 26 height 13
